Goal: Task Accomplishment & Management: Manage account settings

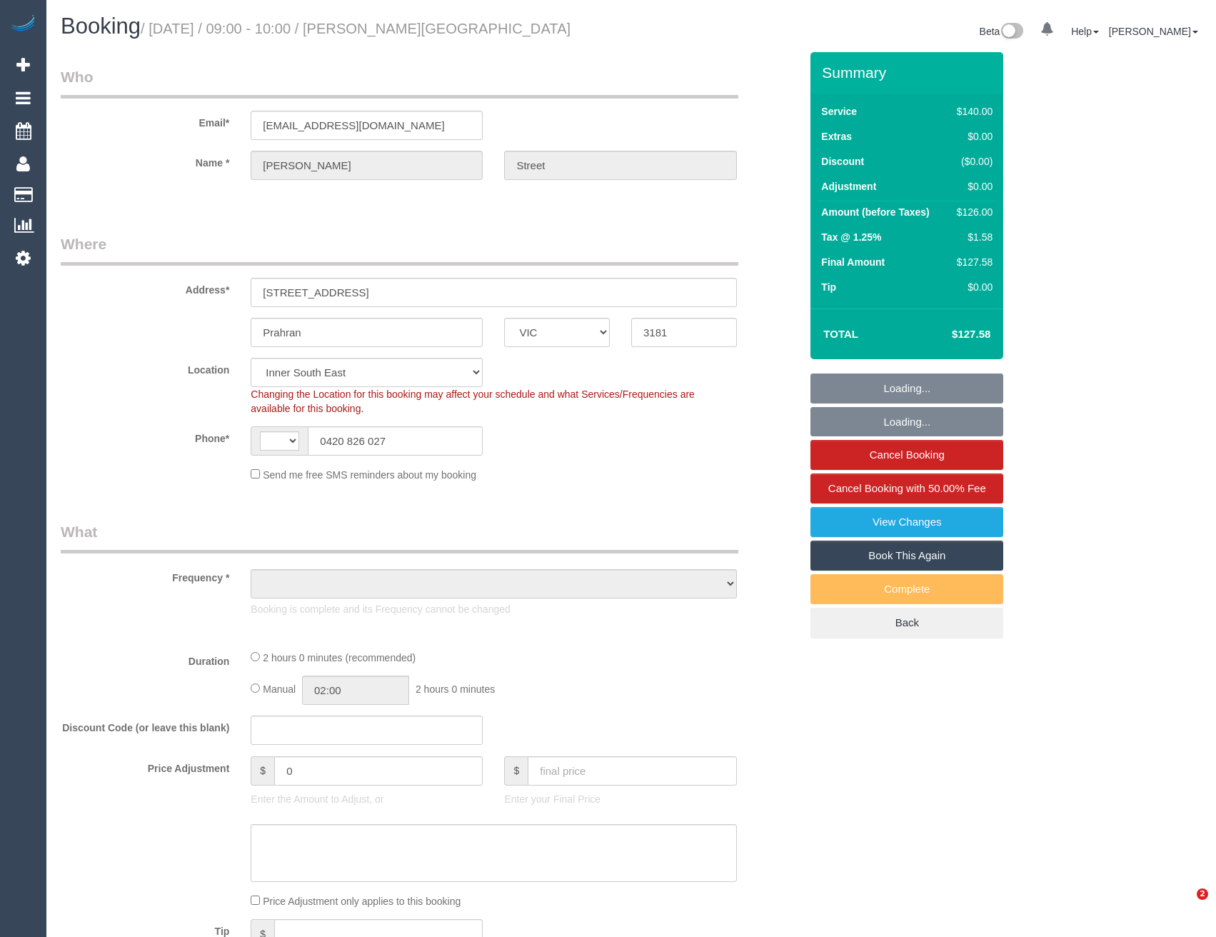
select select "VIC"
select select "string:AU"
select select "object:858"
select select "string:stripe-pm_1RiZmt2GScqysDRVaQJSZhmR"
select select "number:28"
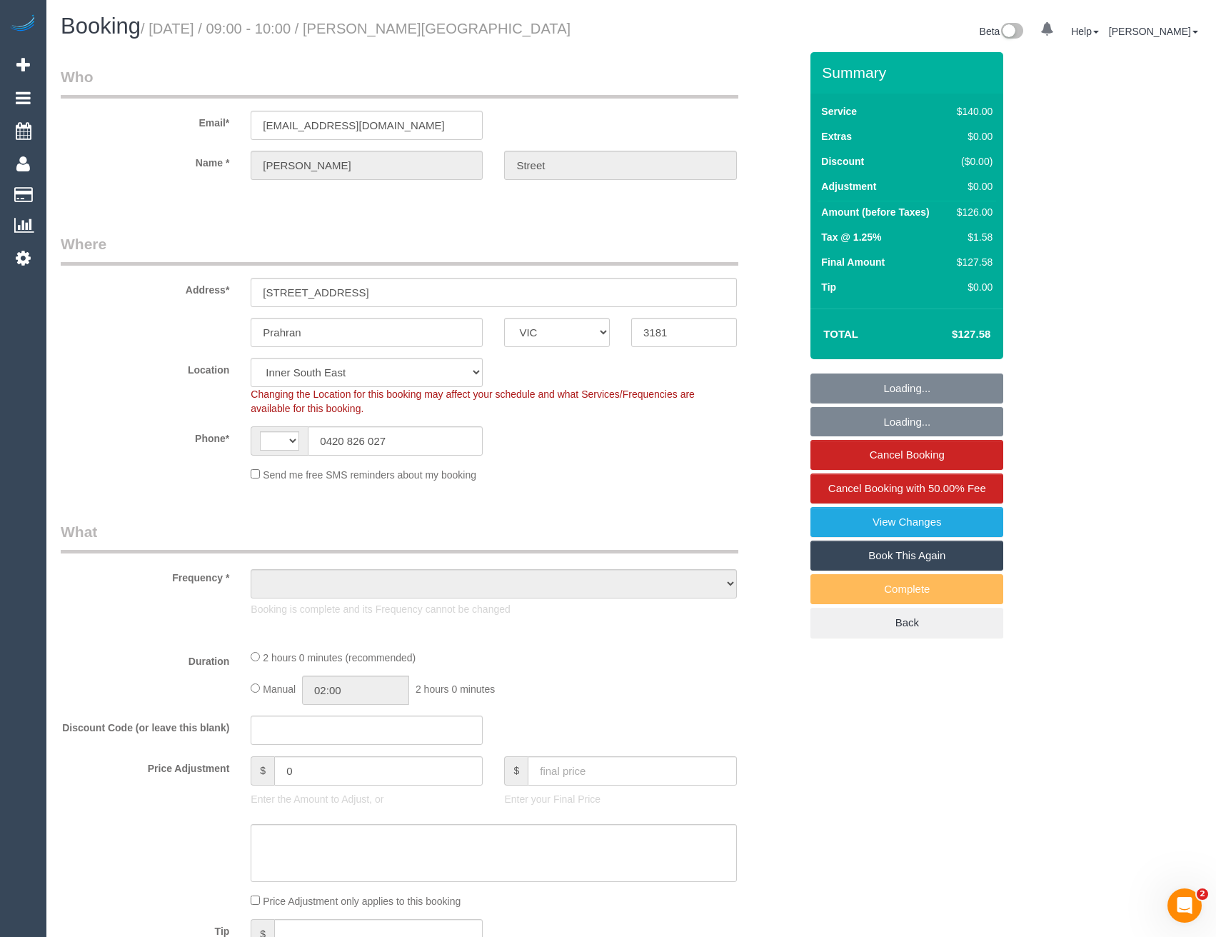
select select "number:14"
select select "number:19"
select select "number:22"
select select "number:35"
select select "number:13"
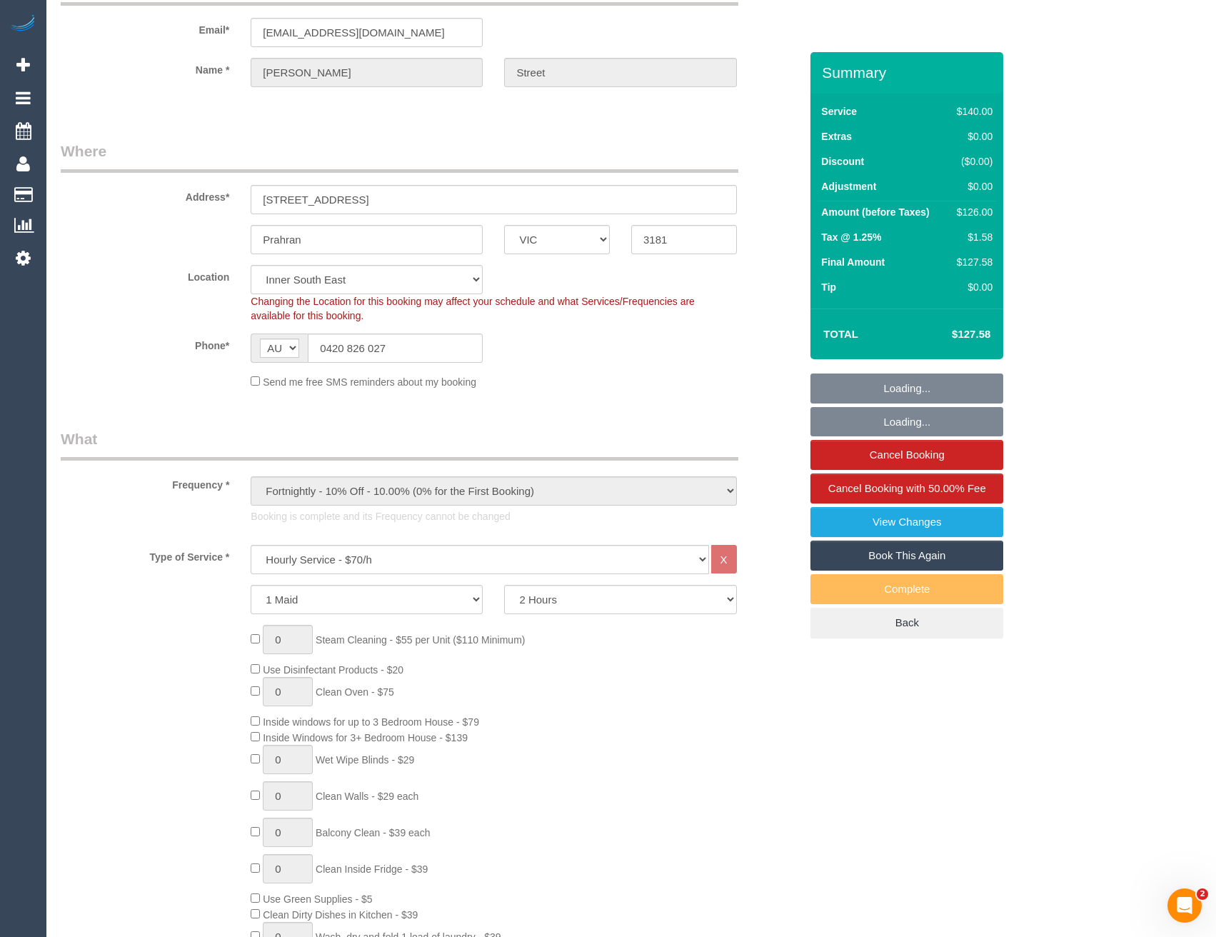
select select "object:863"
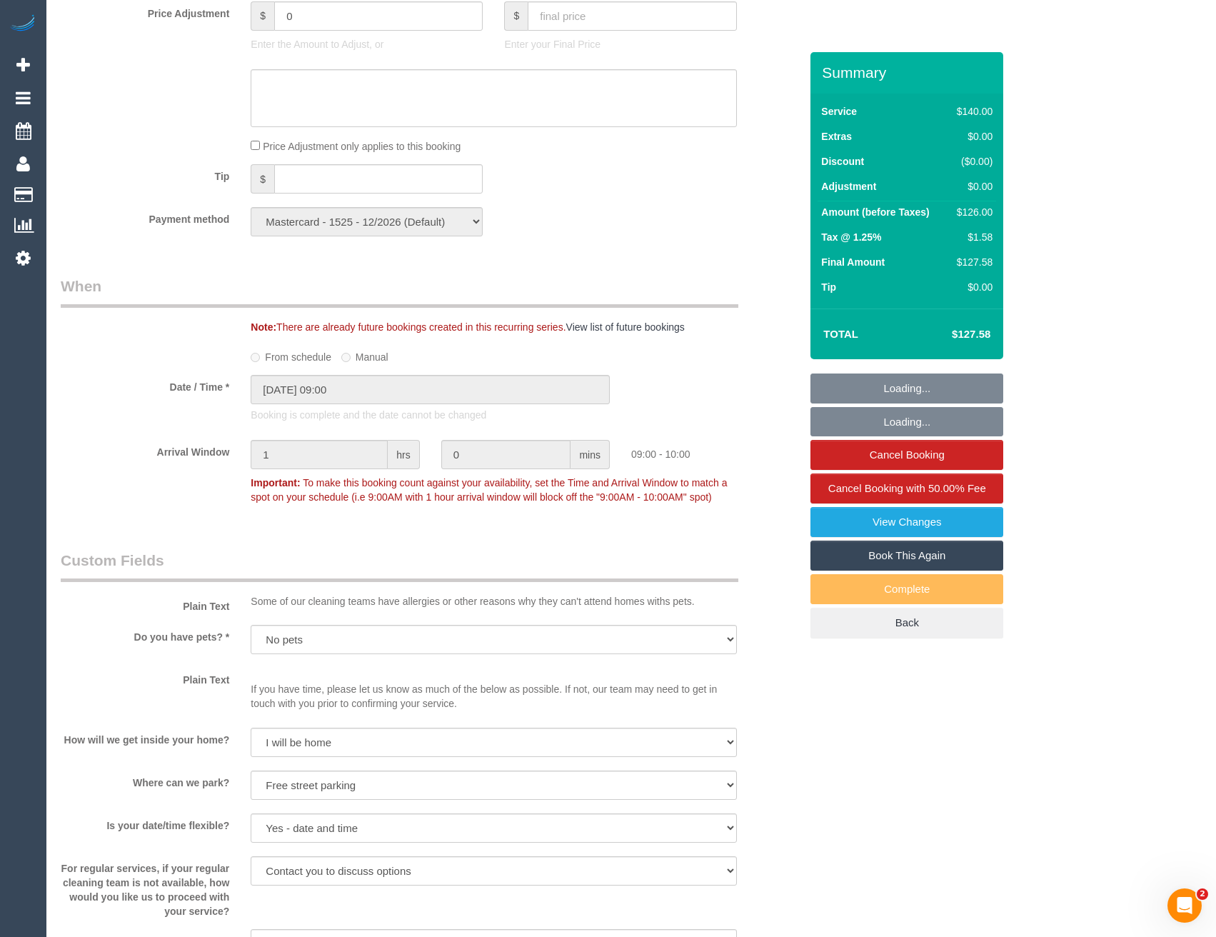
scroll to position [1785, 0]
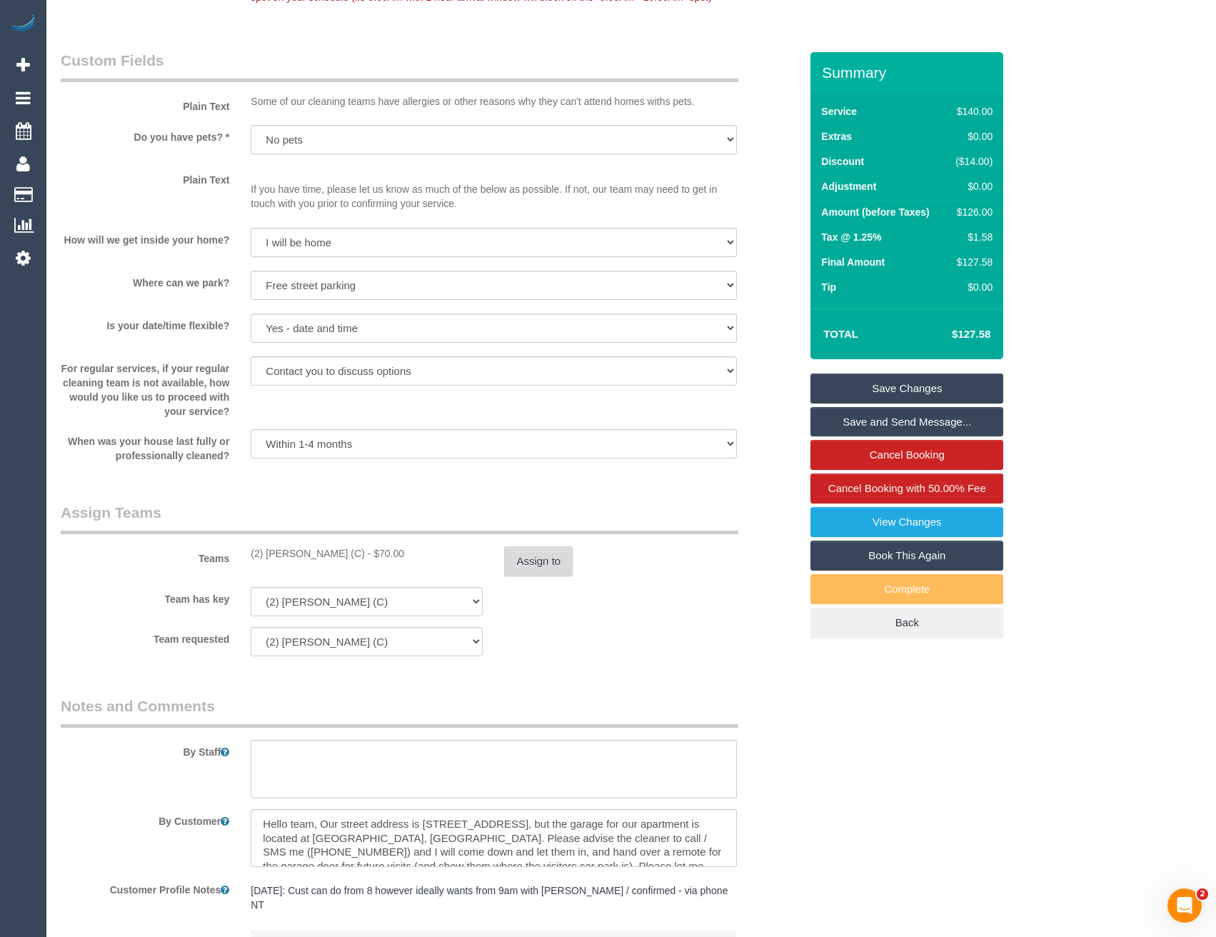
click at [558, 558] on button "Assign to" at bounding box center [538, 561] width 69 height 30
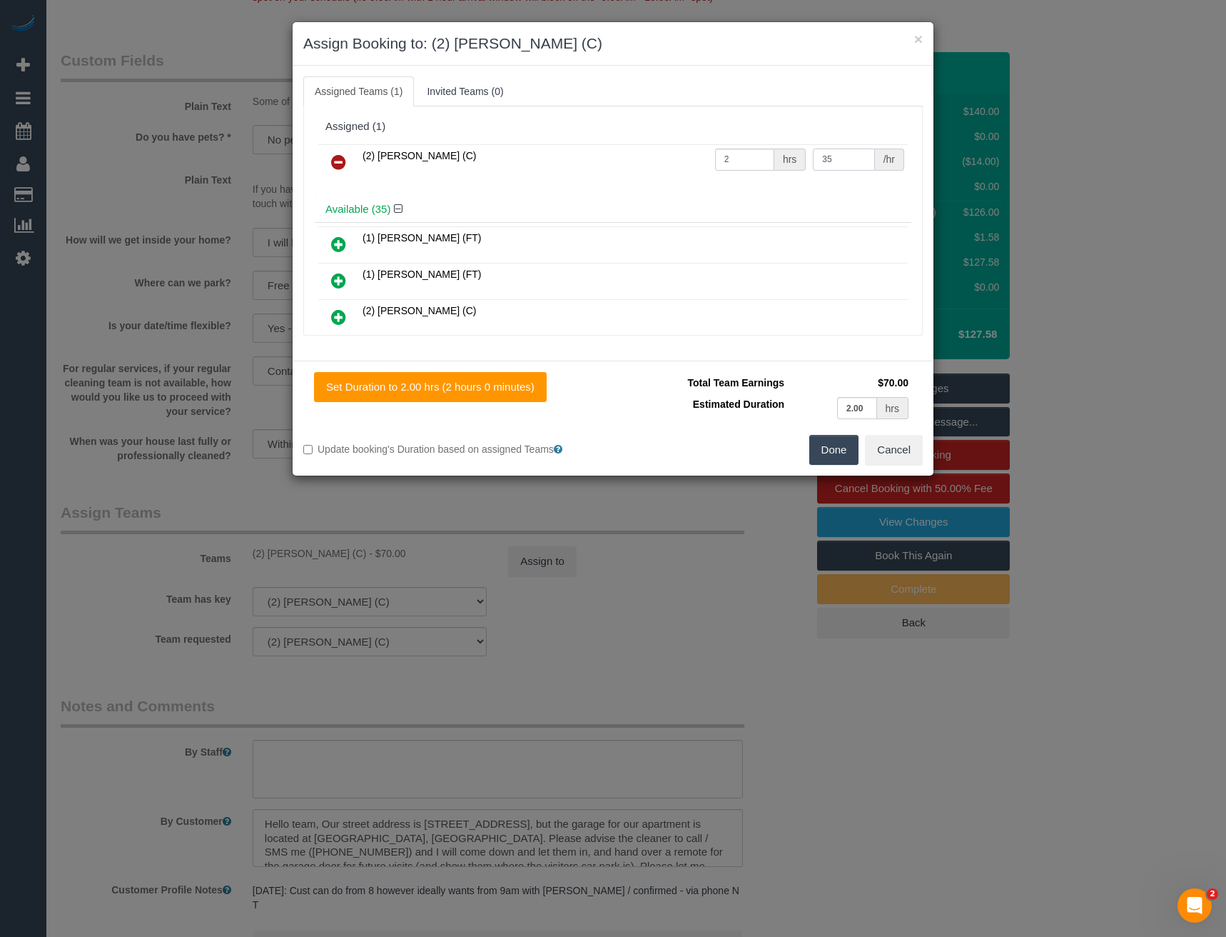
drag, startPoint x: 830, startPoint y: 158, endPoint x: 795, endPoint y: 166, distance: 35.7
click at [795, 166] on tr "(2) [PERSON_NAME] (C) 2 hrs 35 /hr" at bounding box center [613, 162] width 590 height 36
type input "37.5"
click at [839, 450] on button "Done" at bounding box center [835, 450] width 50 height 30
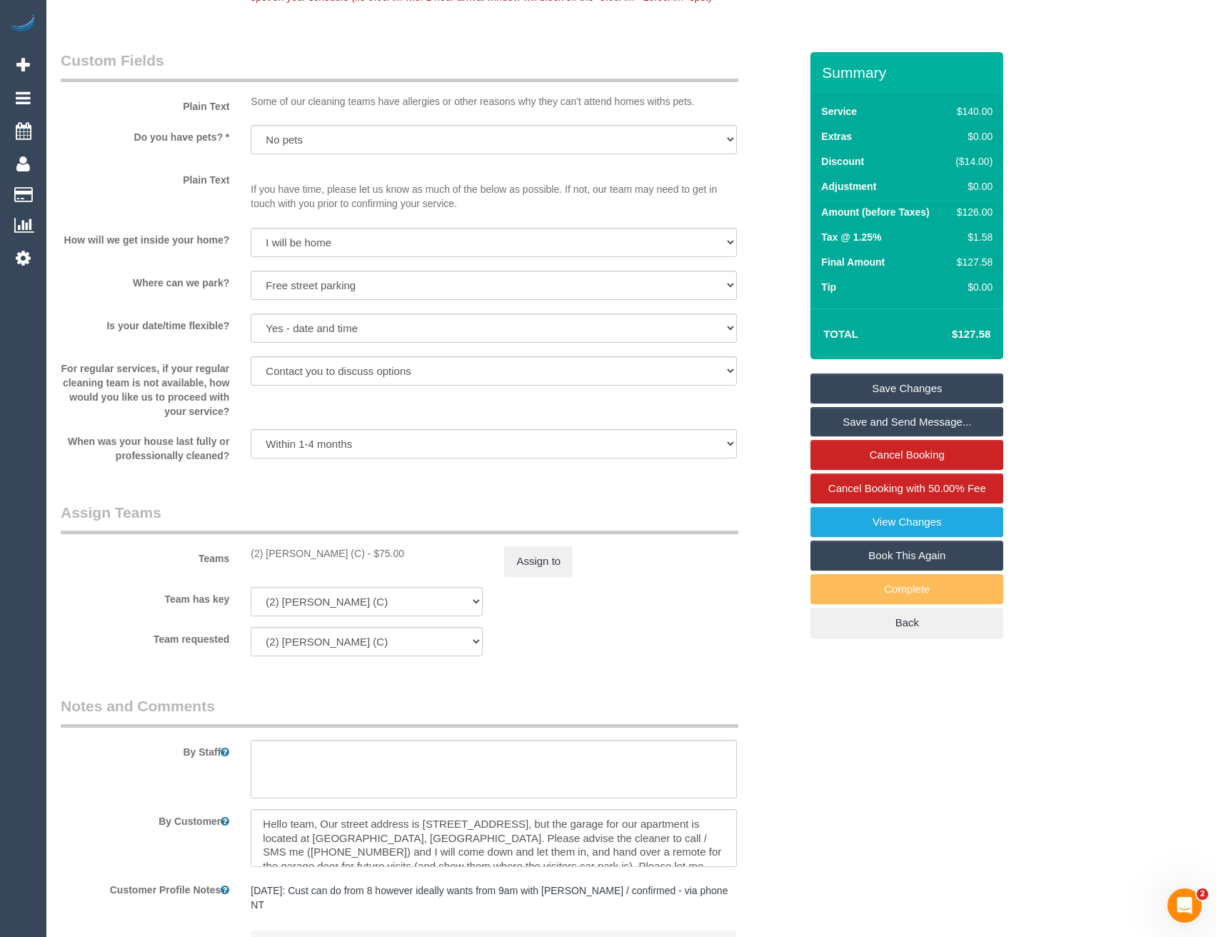
click at [887, 387] on link "Save Changes" at bounding box center [906, 388] width 193 height 30
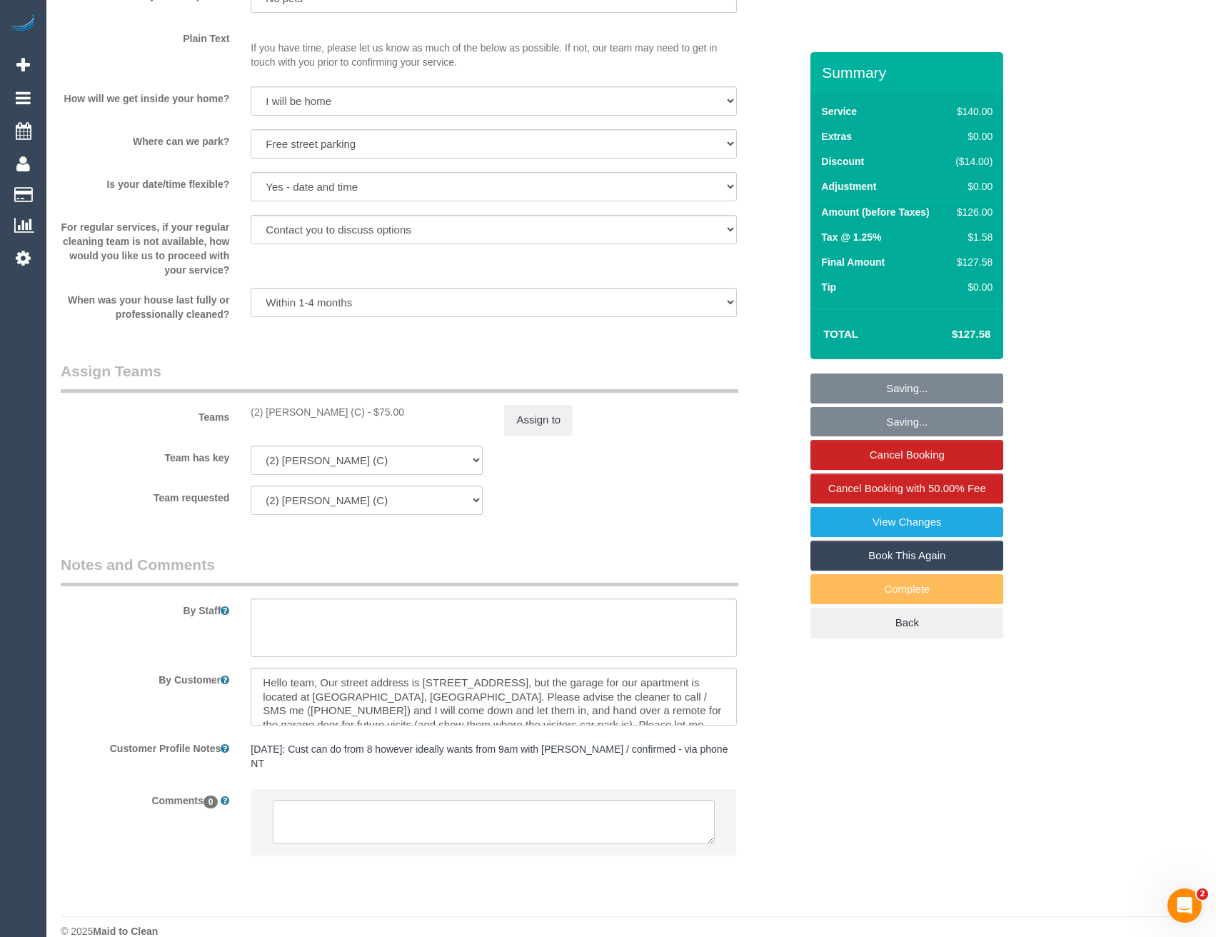
scroll to position [1934, 0]
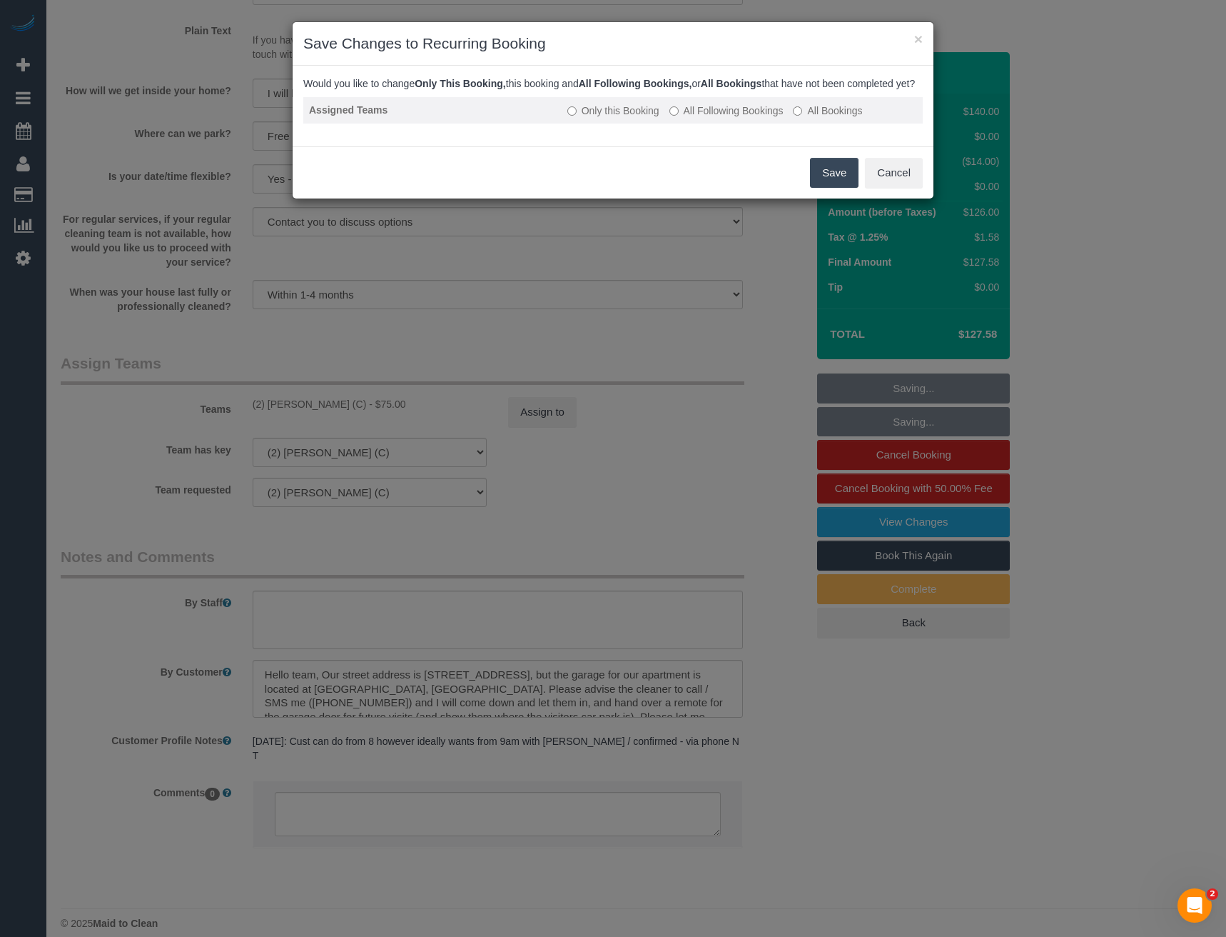
click at [697, 118] on label "All Following Bookings" at bounding box center [727, 111] width 114 height 14
click at [827, 187] on button "Save" at bounding box center [834, 173] width 49 height 30
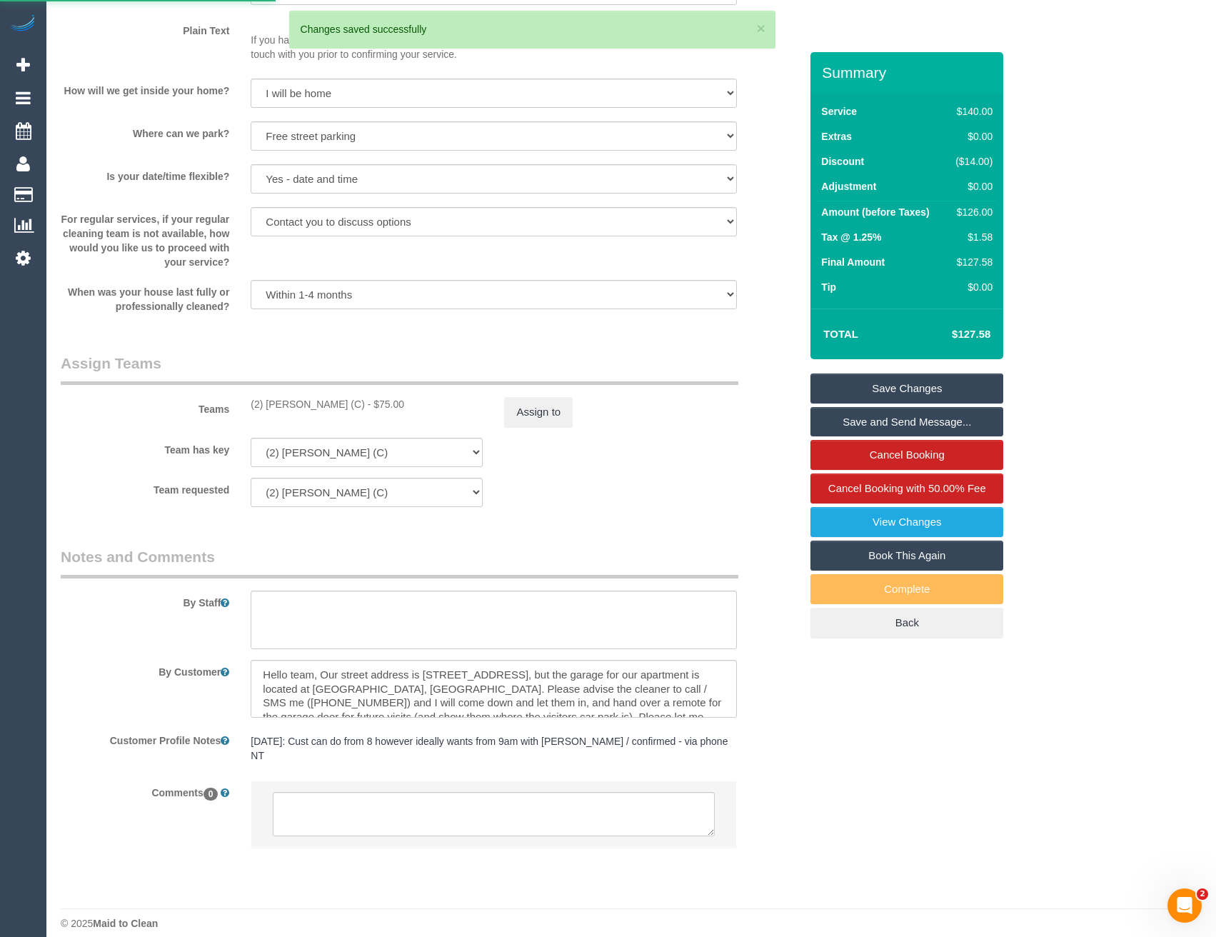
scroll to position [1886, 0]
